Goal: Connect with others: Connect with others

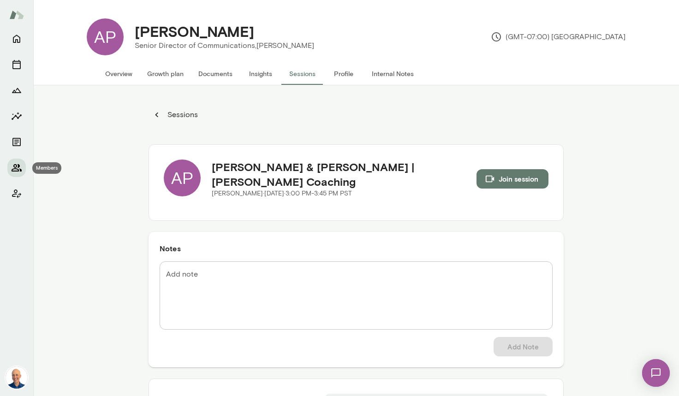
click at [19, 165] on icon "Members" at bounding box center [17, 167] width 10 height 7
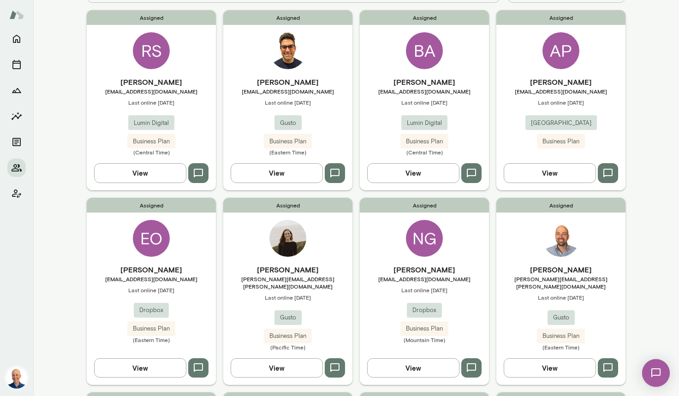
scroll to position [92, 0]
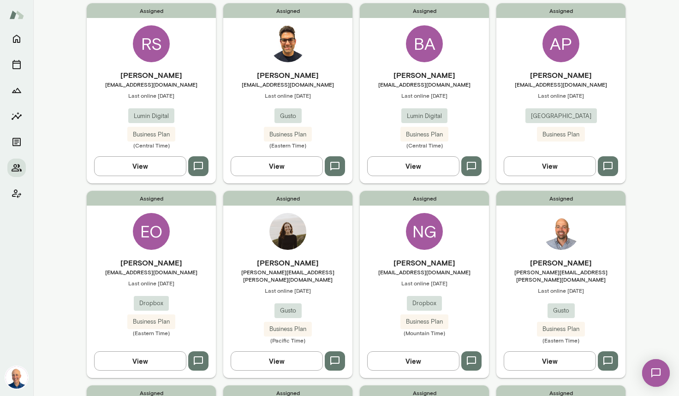
click at [252, 266] on h6 "[PERSON_NAME]" at bounding box center [287, 263] width 129 height 11
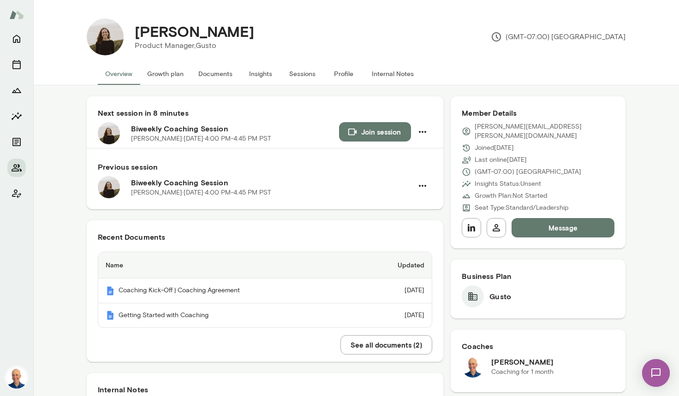
click at [151, 70] on button "Growth plan" at bounding box center [165, 74] width 51 height 22
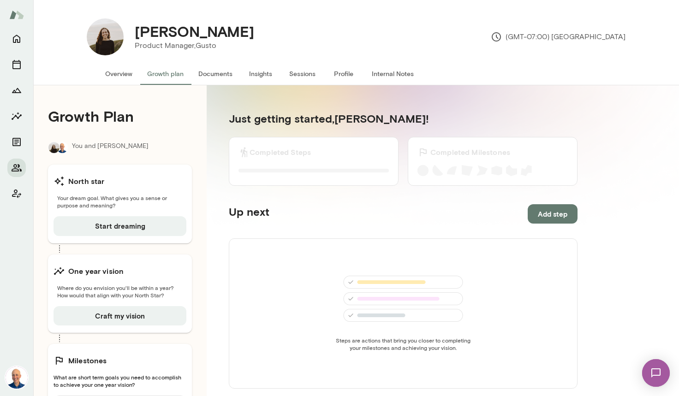
click at [119, 75] on button "Overview" at bounding box center [119, 74] width 42 height 22
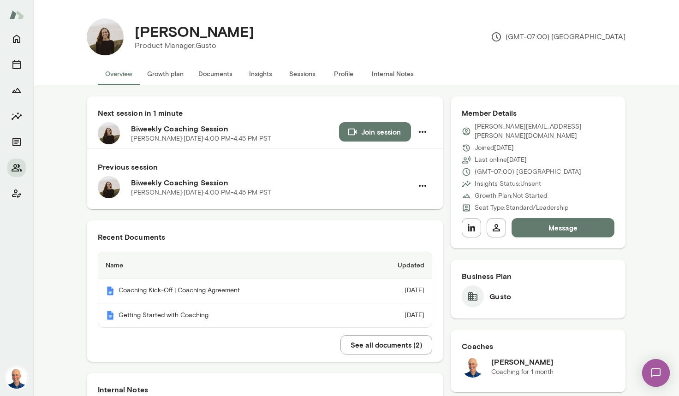
click at [360, 133] on button "Join session" at bounding box center [375, 131] width 72 height 19
